Goal: Information Seeking & Learning: Learn about a topic

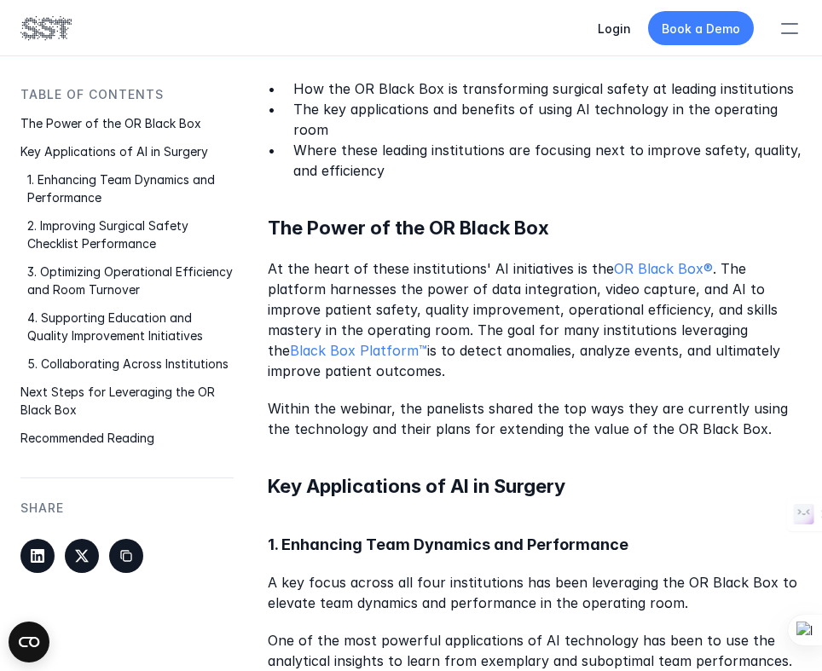
scroll to position [1093, 0]
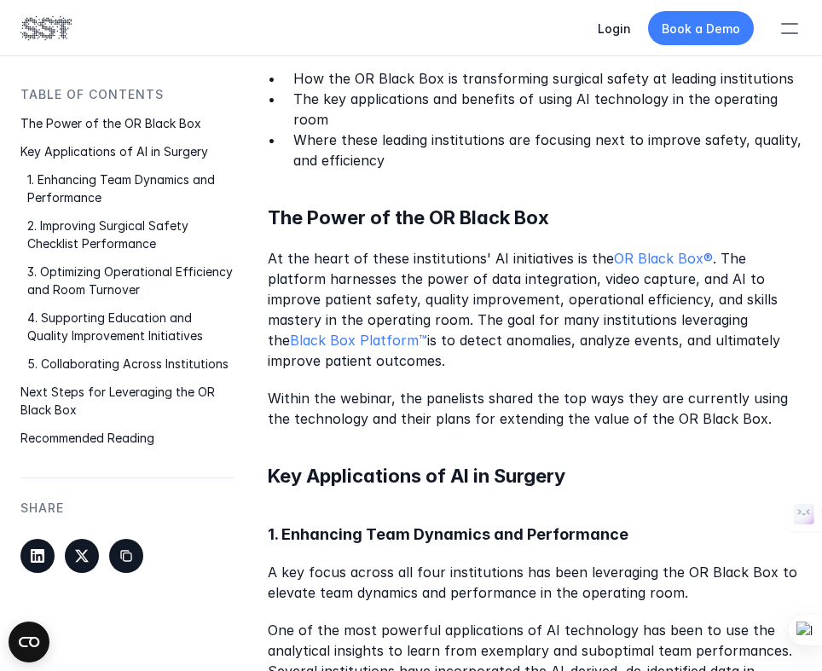
click at [296, 248] on p "At the heart of these institutions' AI initiatives is the OR Black Box ® . The …" at bounding box center [535, 309] width 534 height 123
type textarea "harnesses"
click at [296, 248] on p "At the heart of these institutions' AI initiatives is the OR Black Box ® . The …" at bounding box center [535, 309] width 534 height 123
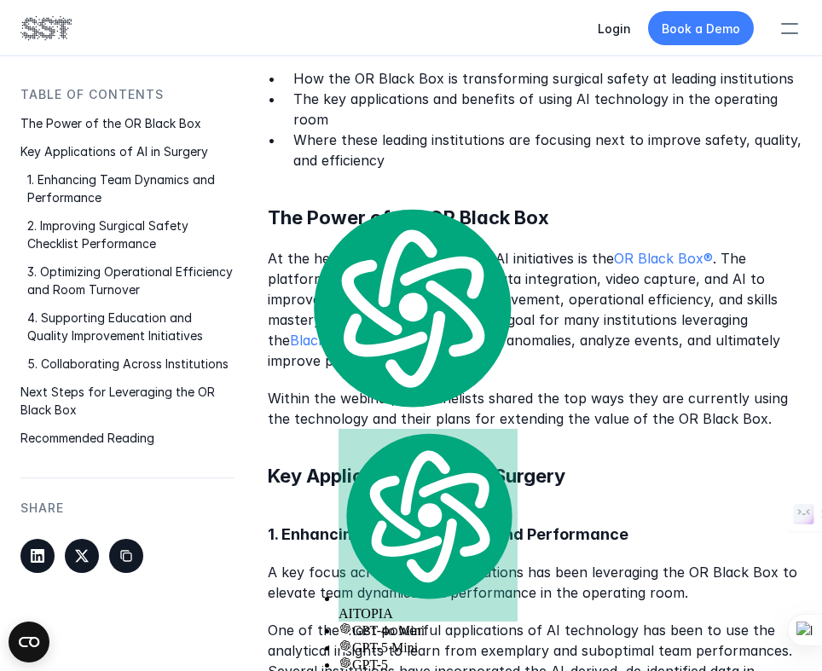
click at [497, 388] on p "Within the webinar, the panelists shared the top ways they are currently using …" at bounding box center [535, 408] width 534 height 41
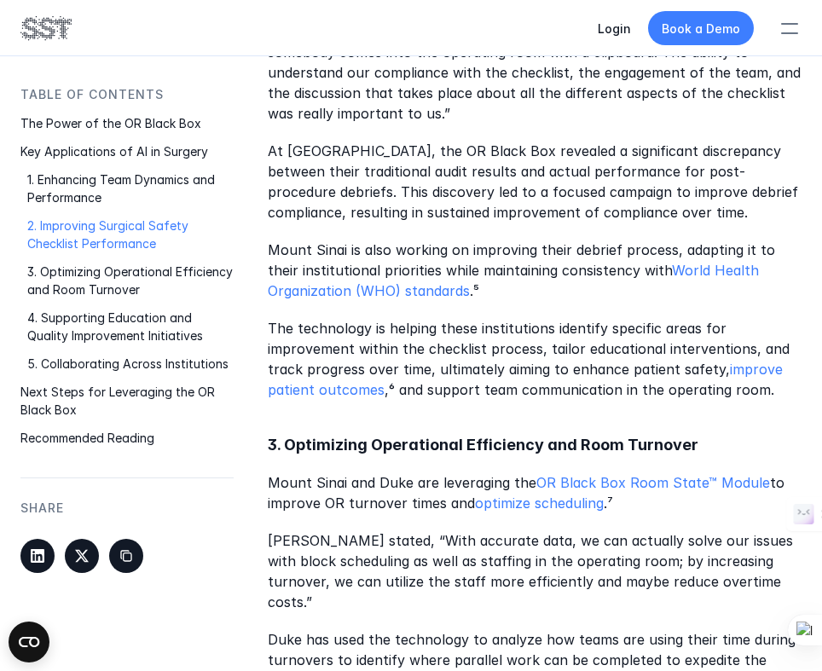
scroll to position [2446, 0]
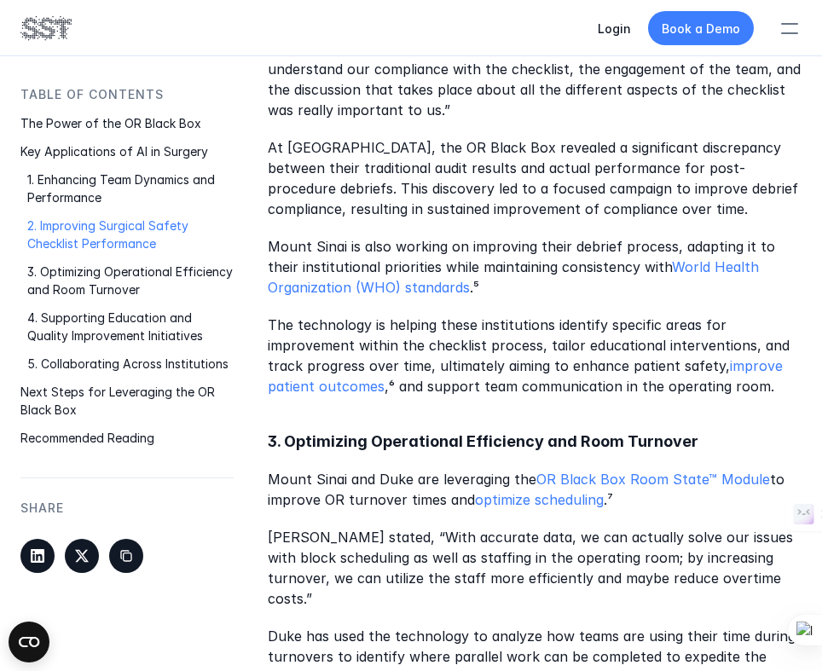
click at [539, 187] on div "The healthcare industry is witnessing the transformative impact of artificial i…" at bounding box center [535, 591] width 534 height 4666
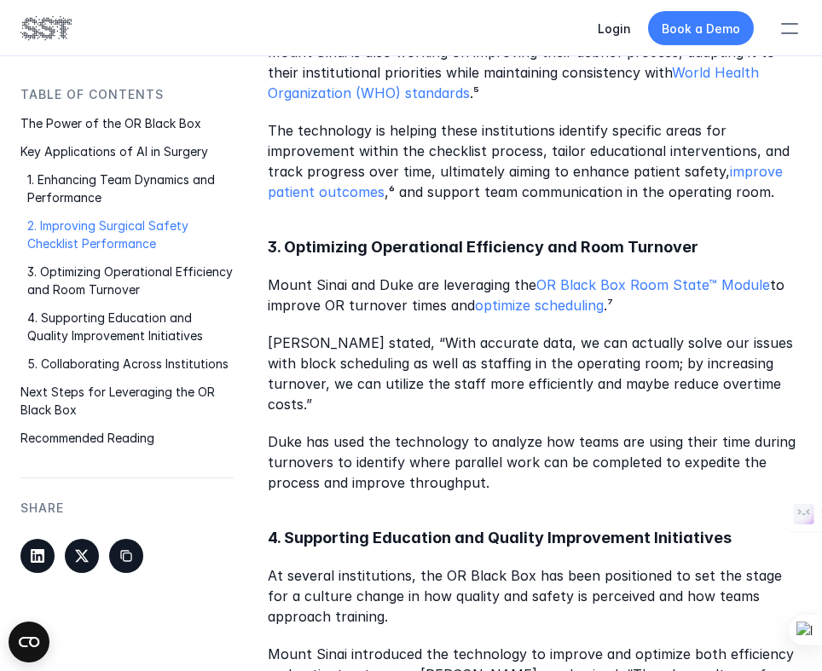
scroll to position [2649, 0]
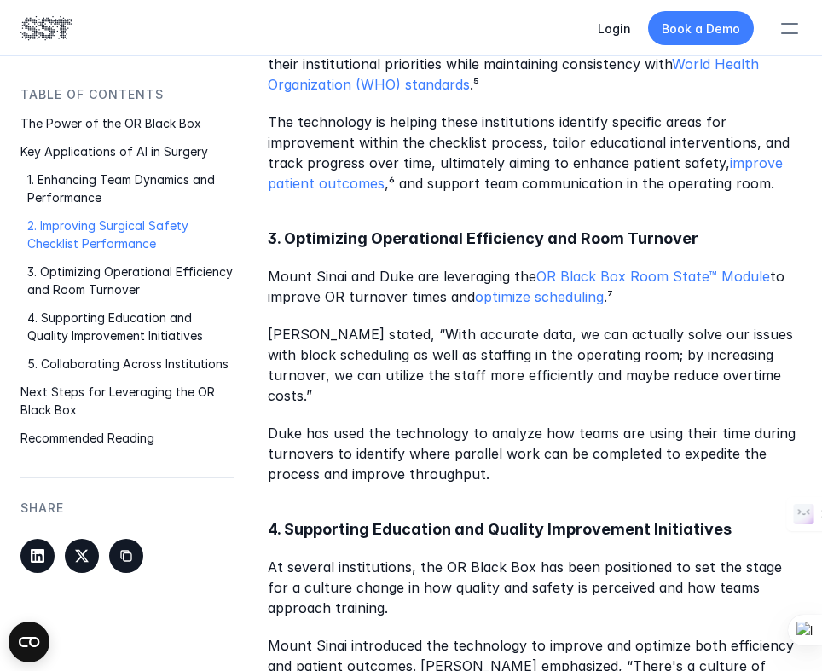
click at [719, 324] on p "[PERSON_NAME] stated, “With accurate data, we can actually solve our issues wit…" at bounding box center [535, 365] width 534 height 82
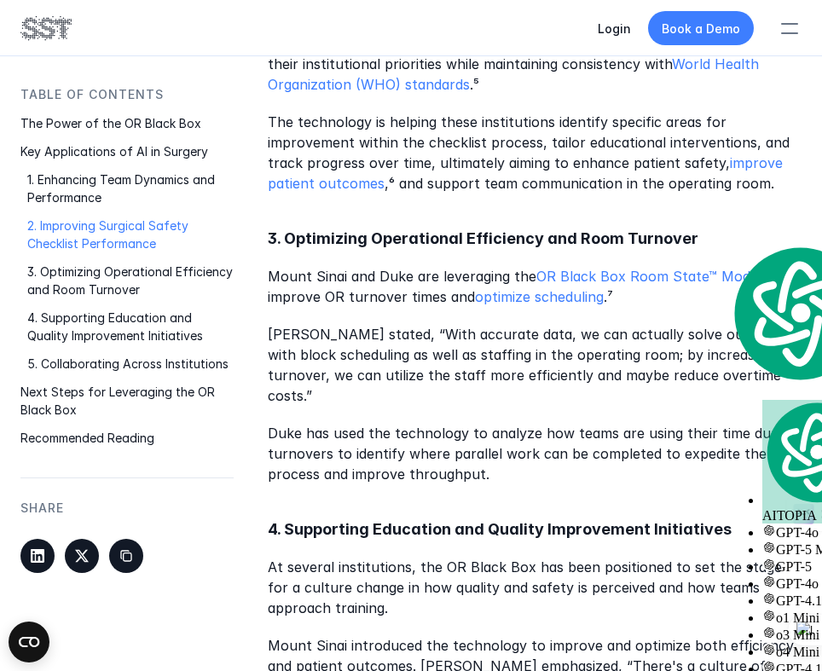
click at [431, 423] on p "Duke has used the technology to analyze how teams are using their time during t…" at bounding box center [535, 453] width 534 height 61
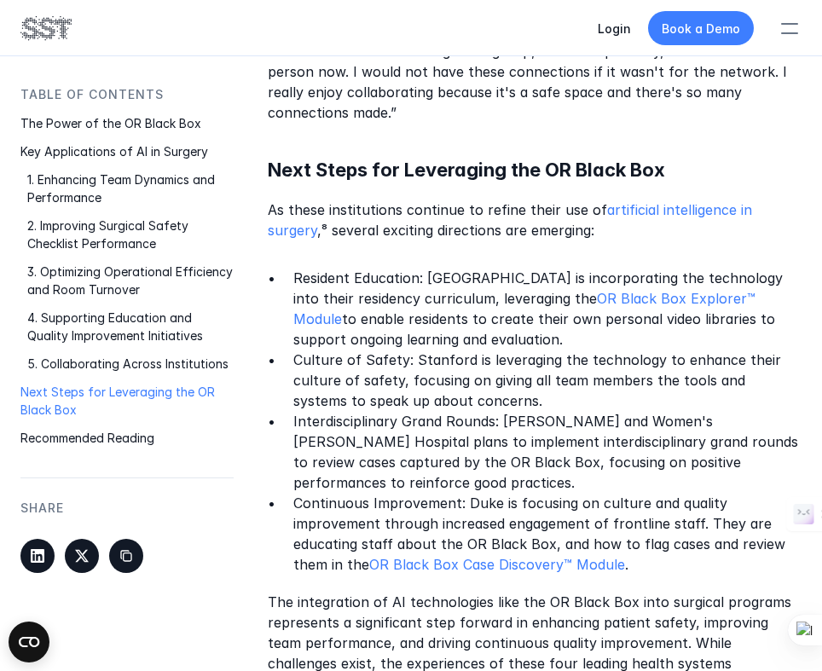
scroll to position [3925, 0]
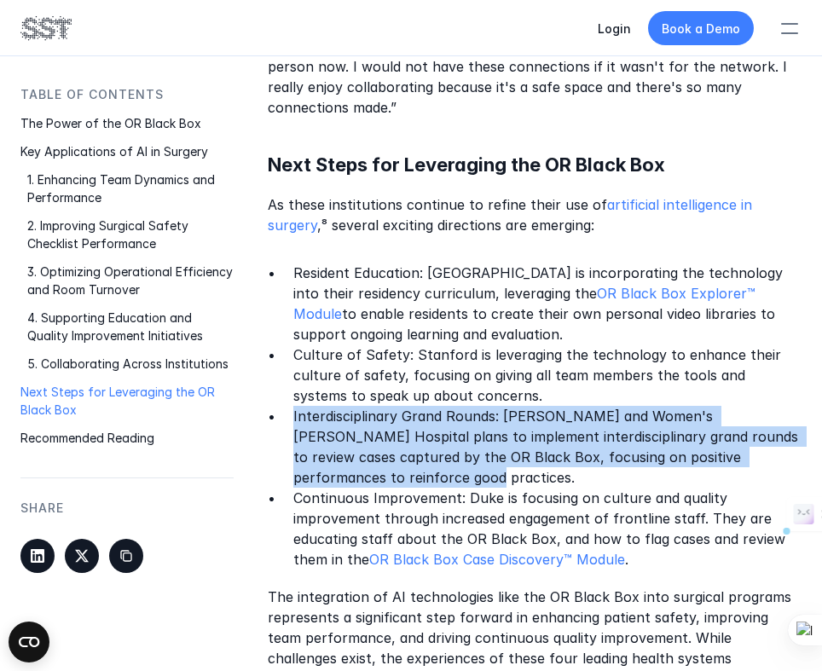
drag, startPoint x: 364, startPoint y: 314, endPoint x: 293, endPoint y: 260, distance: 88.8
click at [293, 406] on p "Interdisciplinary Grand Rounds: [PERSON_NAME] and Women's [PERSON_NAME] Hospita…" at bounding box center [547, 447] width 508 height 82
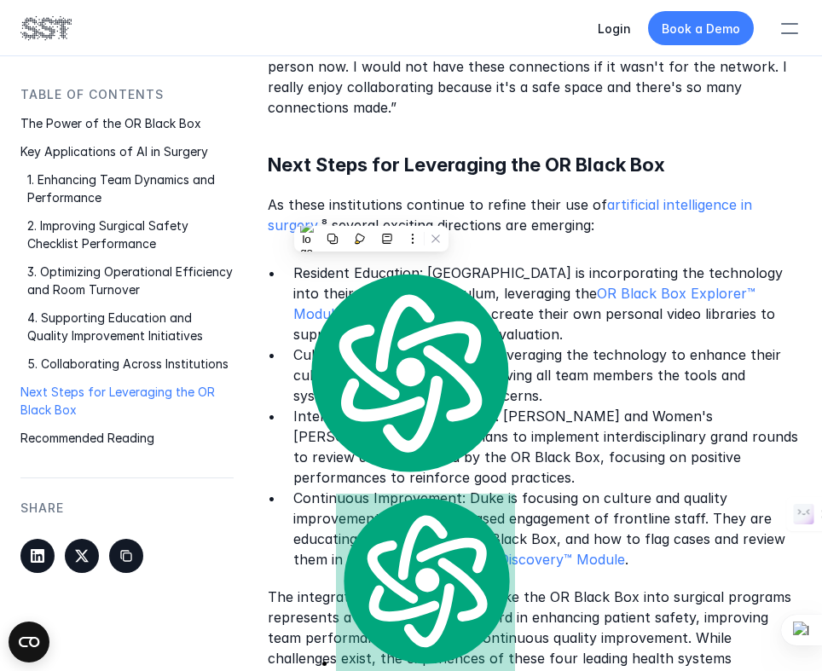
click at [322, 488] on p "Continuous Improvement: Duke is focusing on culture and quality improvement thr…" at bounding box center [547, 529] width 508 height 82
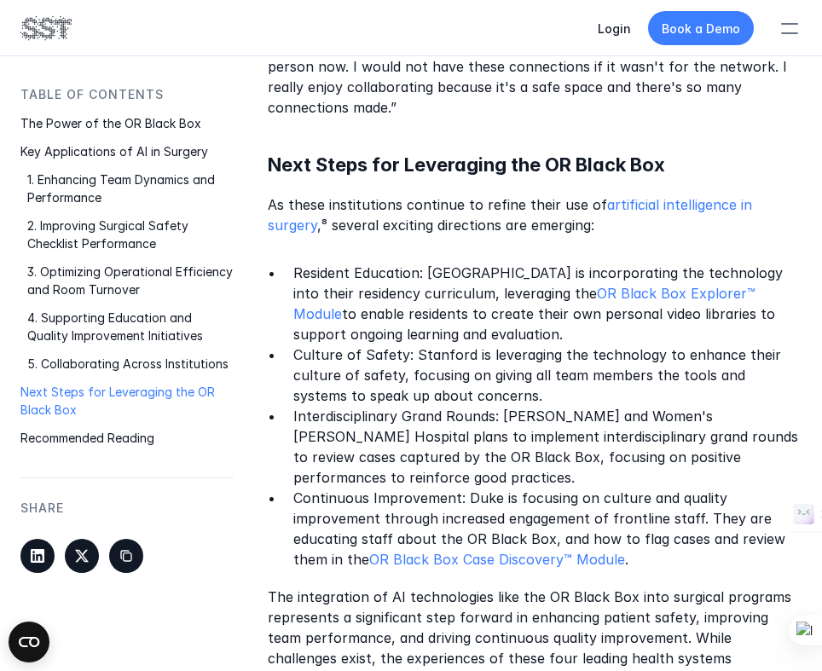
scroll to position [4090, 0]
